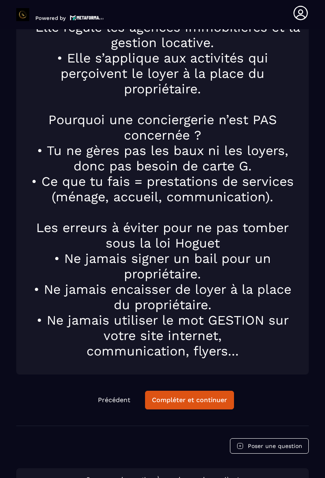
scroll to position [2122, 0]
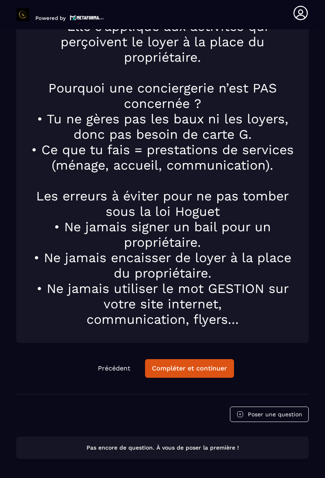
click at [220, 316] on h1 "communication, flyers..." at bounding box center [162, 319] width 276 height 15
click at [192, 374] on button "Compléter et continuer" at bounding box center [189, 368] width 89 height 19
click at [199, 380] on div at bounding box center [162, 236] width 325 height 478
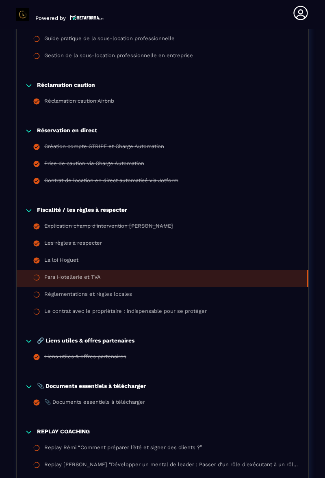
scroll to position [821, 0]
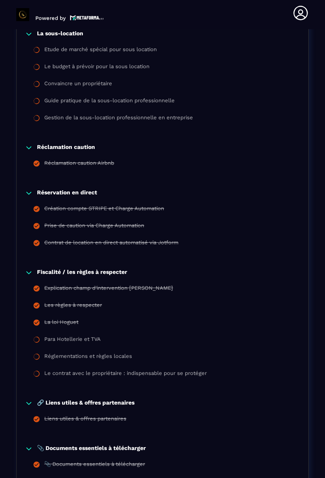
scroll to position [758, 0]
click at [96, 315] on li "La loi Hoguet" at bounding box center [163, 323] width 292 height 17
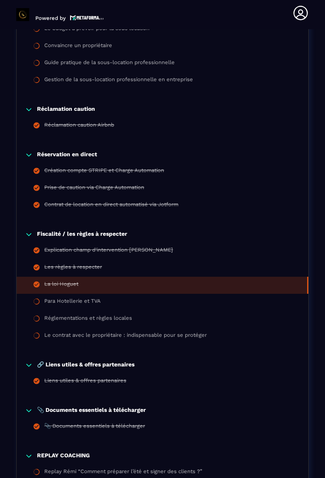
scroll to position [791, 0]
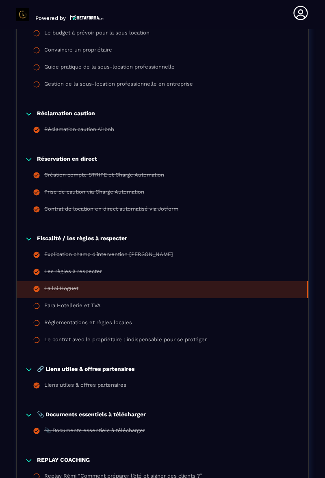
click at [79, 303] on div "Para Hotellerie et TVA" at bounding box center [72, 307] width 56 height 9
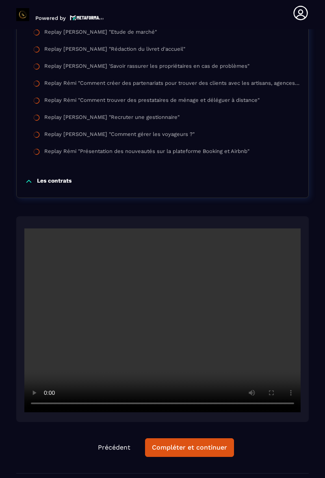
scroll to position [1638, 0]
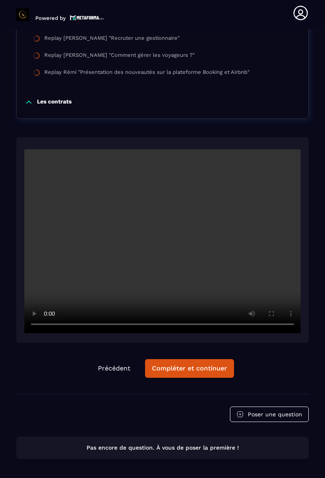
click at [195, 365] on div "Compléter et continuer" at bounding box center [189, 369] width 75 height 8
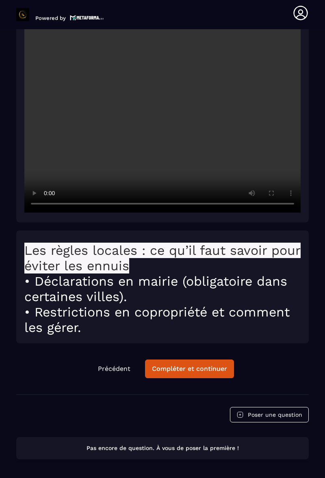
scroll to position [28, 0]
click at [216, 365] on div "Compléter et continuer" at bounding box center [189, 369] width 75 height 8
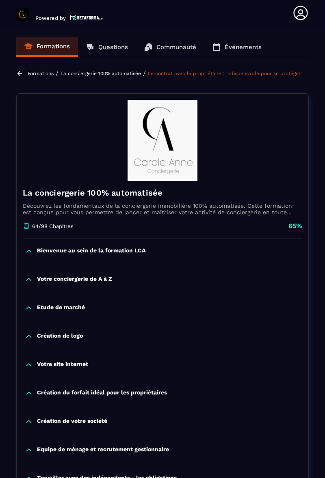
click at [324, 157] on section "Formations Questions Communauté Événements Formations / La conciergerie 100% au…" at bounding box center [162, 253] width 325 height 449
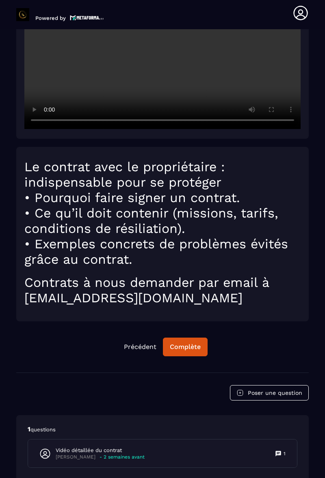
scroll to position [1857, 0]
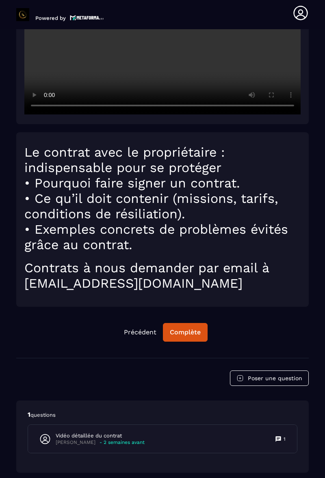
click at [218, 439] on div "Vidéo détaillée du contrat [PERSON_NAME] - 2 semaines avant 1" at bounding box center [162, 439] width 269 height 28
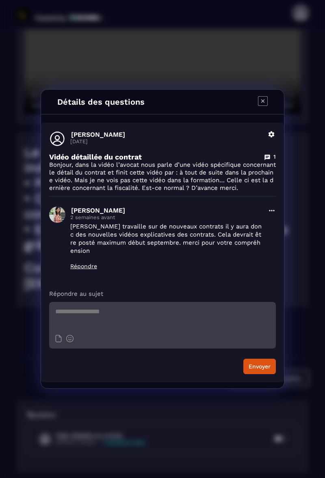
click at [266, 101] on icon "Modal window" at bounding box center [263, 101] width 10 height 10
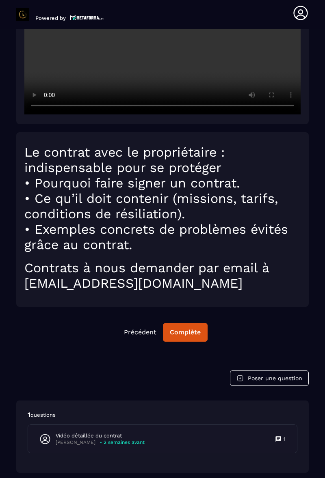
click at [197, 333] on div "Complète" at bounding box center [185, 333] width 31 height 8
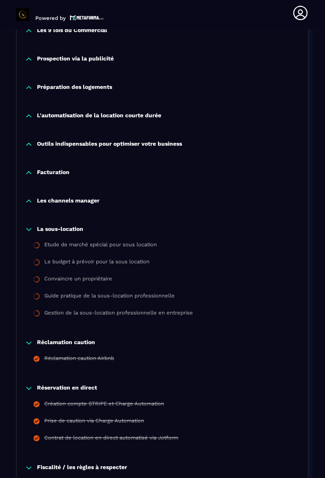
scroll to position [561, 0]
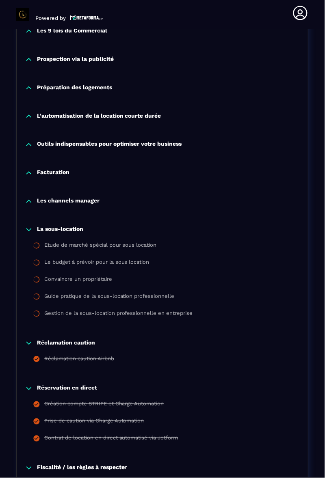
click at [124, 249] on div "Etude de marché spécial pour sous location" at bounding box center [100, 246] width 112 height 9
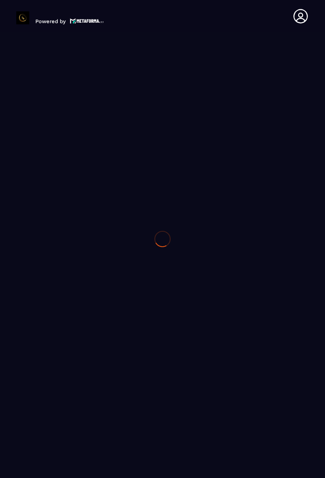
click at [138, 246] on div at bounding box center [162, 239] width 325 height 478
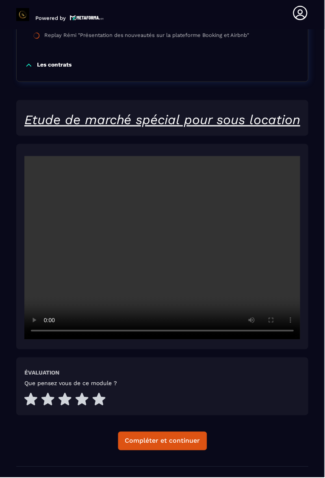
scroll to position [1677, 0]
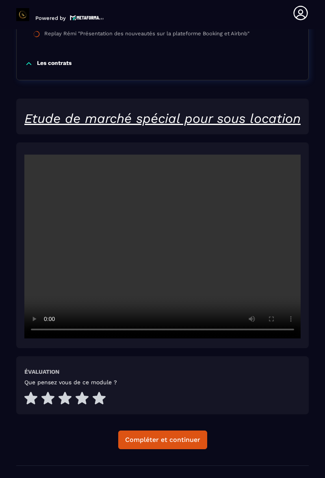
click at [193, 442] on div "Etude de marché spécial pour sous location [GEOGRAPHIC_DATA] Que pensez vous de…" at bounding box center [162, 282] width 292 height 367
click at [183, 444] on div "Compléter et continuer" at bounding box center [162, 440] width 75 height 8
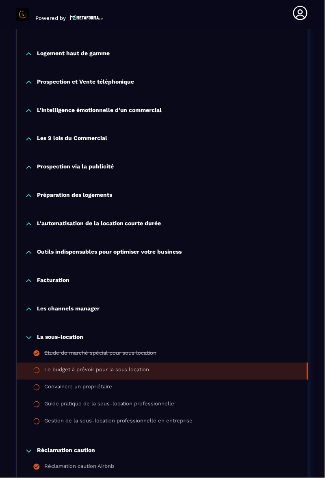
scroll to position [452, 0]
